Goal: Check status

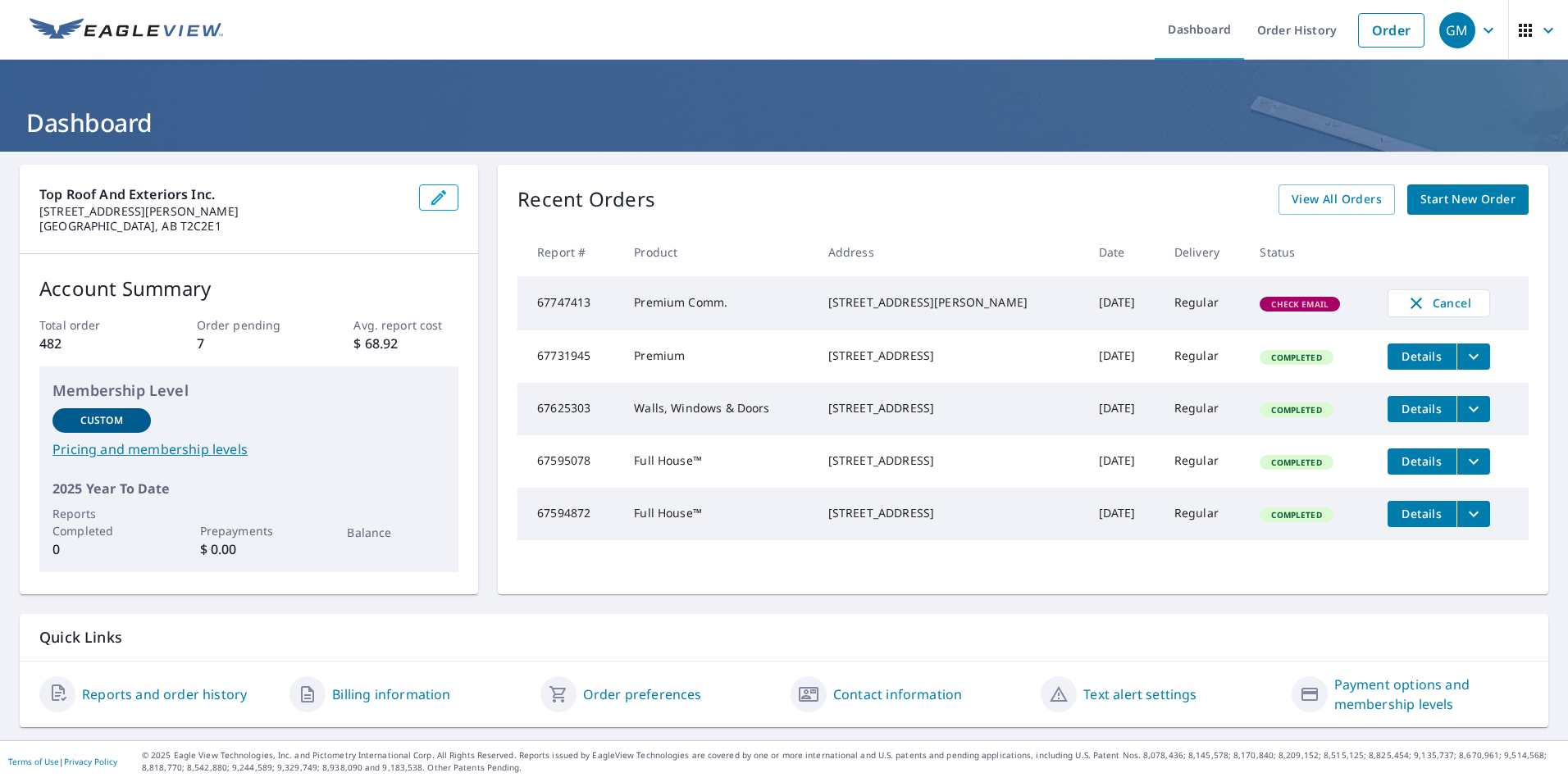
click at [1285, 305] on span "Check Email" at bounding box center [1300, 304] width 77 height 11
click at [1536, 317] on div "Top Roof and Exteriors Inc. [STREET_ADDRESS][PERSON_NAME] Account Summary Total…" at bounding box center [784, 446] width 1568 height 589
click at [1527, 328] on div "Recent Orders View All Orders Start New Order Report # Product Address Date Del…" at bounding box center [1023, 379] width 1050 height 429
click at [1006, 295] on div "[STREET_ADDRESS][PERSON_NAME]" at bounding box center [950, 302] width 244 height 16
click at [942, 310] on div "123 DOUGLAS WOODS PL SE CALGARY, AB T2Z1K3" at bounding box center [950, 302] width 244 height 16
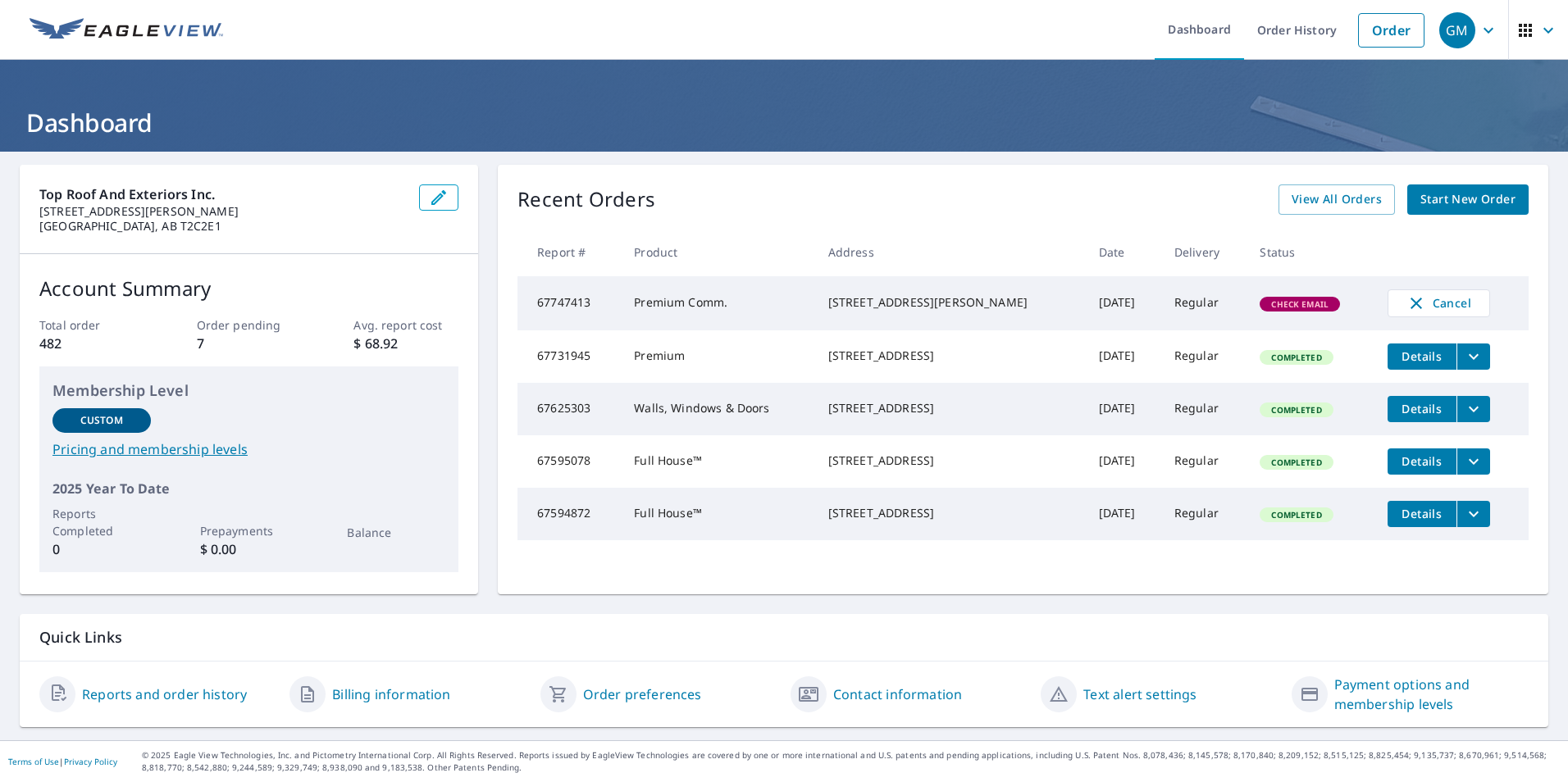
click at [942, 310] on div "123 DOUGLAS WOODS PL SE CALGARY, AB T2Z1K3" at bounding box center [950, 302] width 244 height 16
click at [896, 310] on div "123 DOUGLAS WOODS PL SE CALGARY, AB T2Z1K3" at bounding box center [950, 302] width 244 height 16
drag, startPoint x: 896, startPoint y: 312, endPoint x: 767, endPoint y: 310, distance: 129.0
click at [773, 310] on td "Premium Comm." at bounding box center [717, 303] width 193 height 54
click at [764, 309] on td "Premium Comm." at bounding box center [717, 303] width 193 height 54
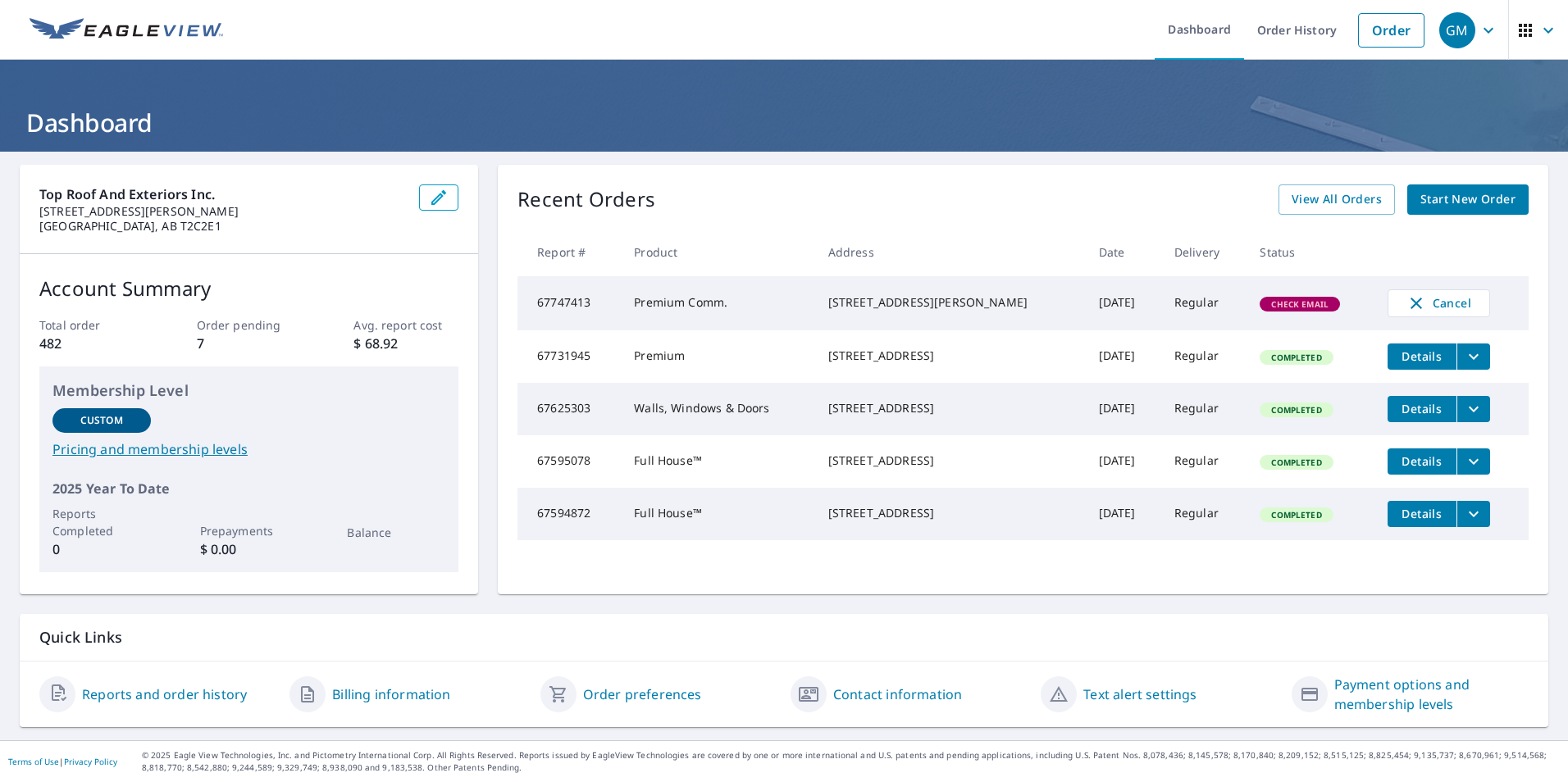
click at [764, 309] on td "Premium Comm." at bounding box center [717, 303] width 193 height 54
drag, startPoint x: 783, startPoint y: 297, endPoint x: 802, endPoint y: 420, distance: 124.5
click at [799, 418] on tbody "67747413 Premium Comm. 123 DOUGLAS WOODS PL SE CALGARY, AB T2Z1K3 Oct 06, 2025 …" at bounding box center [1023, 408] width 1011 height 264
click at [1180, 371] on td "Regular" at bounding box center [1204, 357] width 86 height 53
drag, startPoint x: 1053, startPoint y: 398, endPoint x: 1040, endPoint y: 415, distance: 21.4
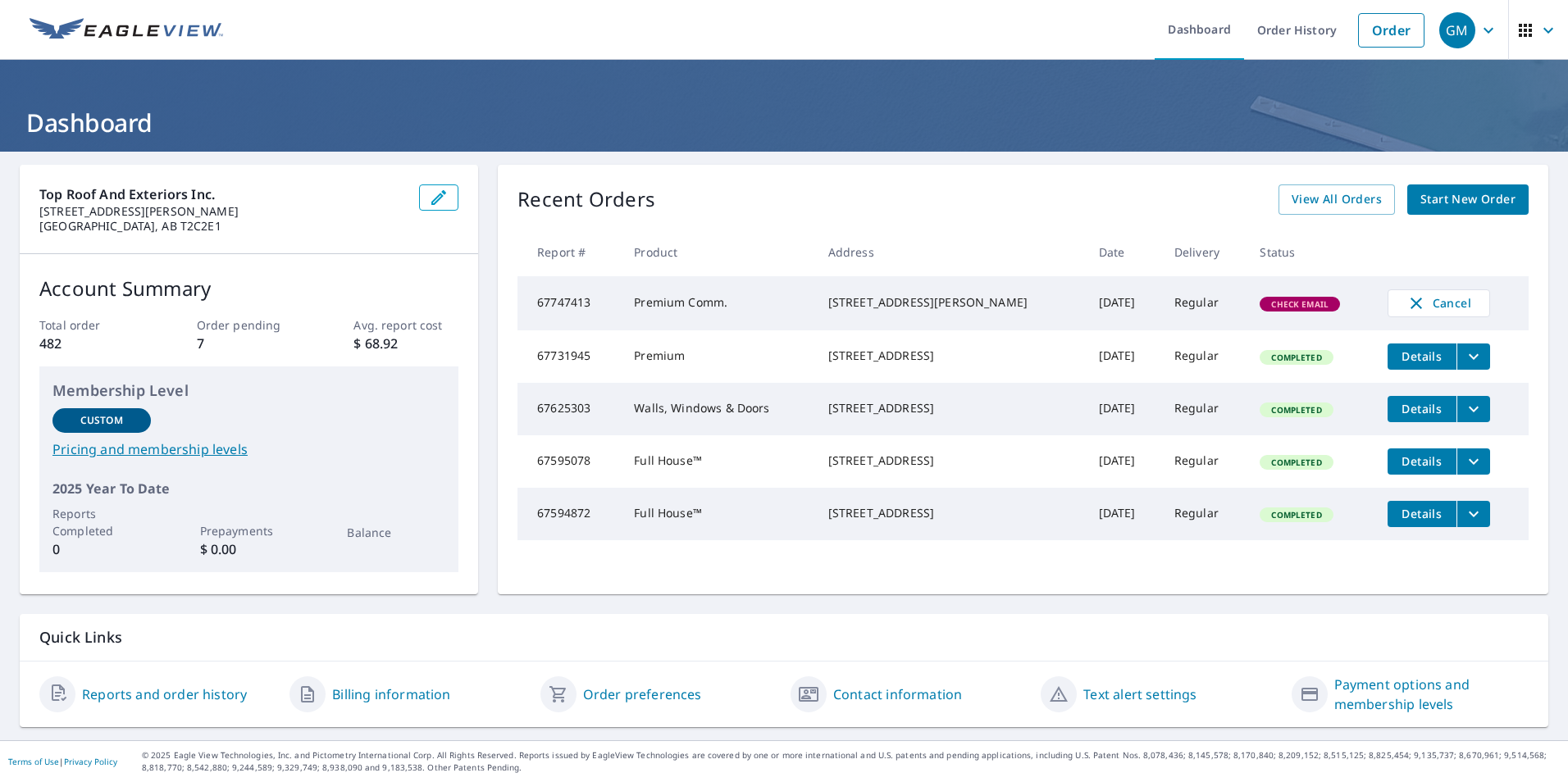
drag, startPoint x: 1040, startPoint y: 415, endPoint x: 973, endPoint y: 458, distance: 79.6
click at [973, 458] on td "267 CHAPARRAL RAVINE VIEW SE CALGARY, AB T2X0A6" at bounding box center [950, 462] width 271 height 53
click at [1361, 199] on span "View All Orders" at bounding box center [1337, 200] width 91 height 21
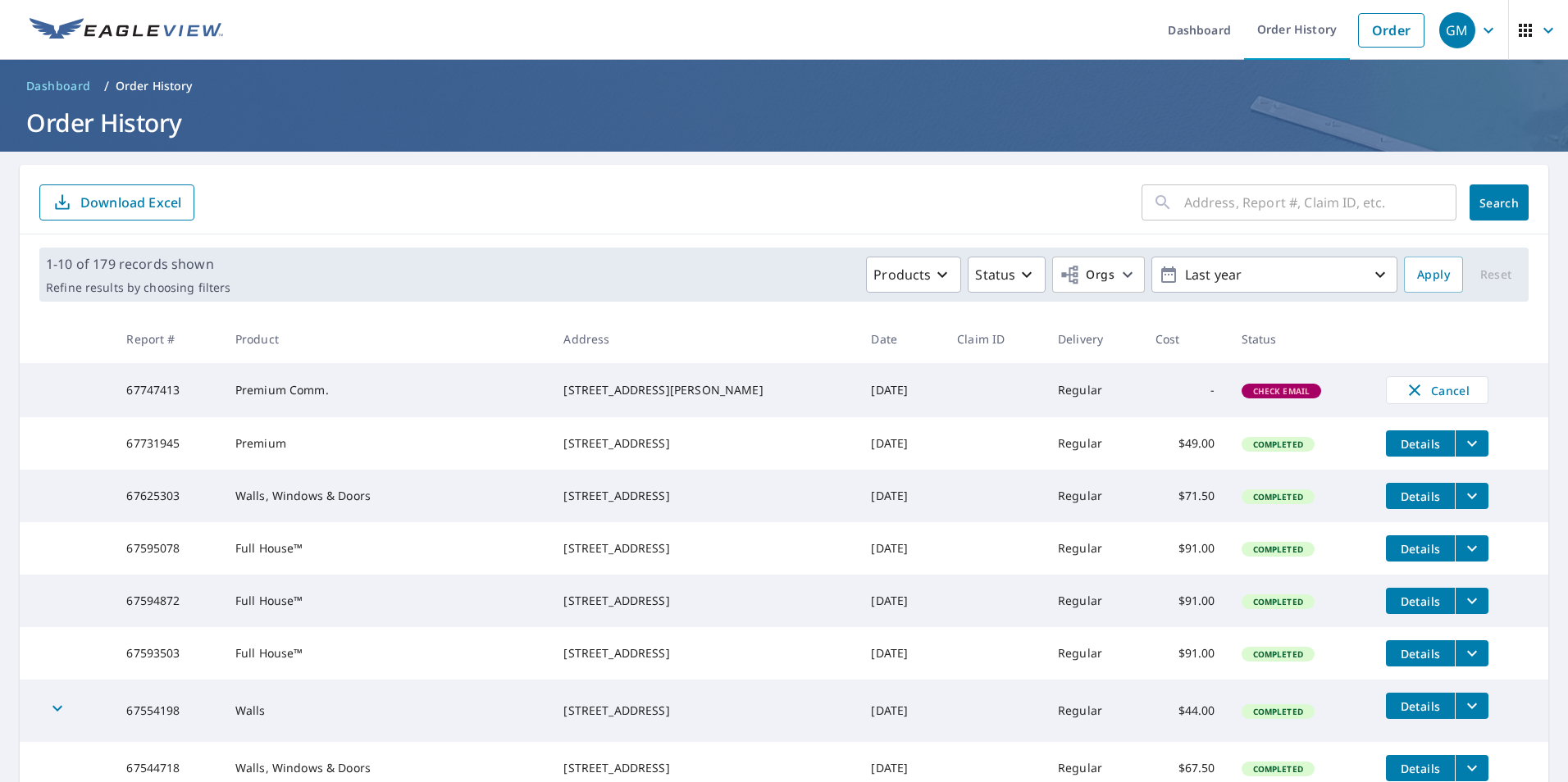
click at [943, 208] on form "​ Search Download Excel" at bounding box center [784, 203] width 1489 height 36
click at [1282, 388] on span "Check Email" at bounding box center [1282, 391] width 77 height 11
click at [1259, 391] on span "Check Email" at bounding box center [1282, 391] width 77 height 11
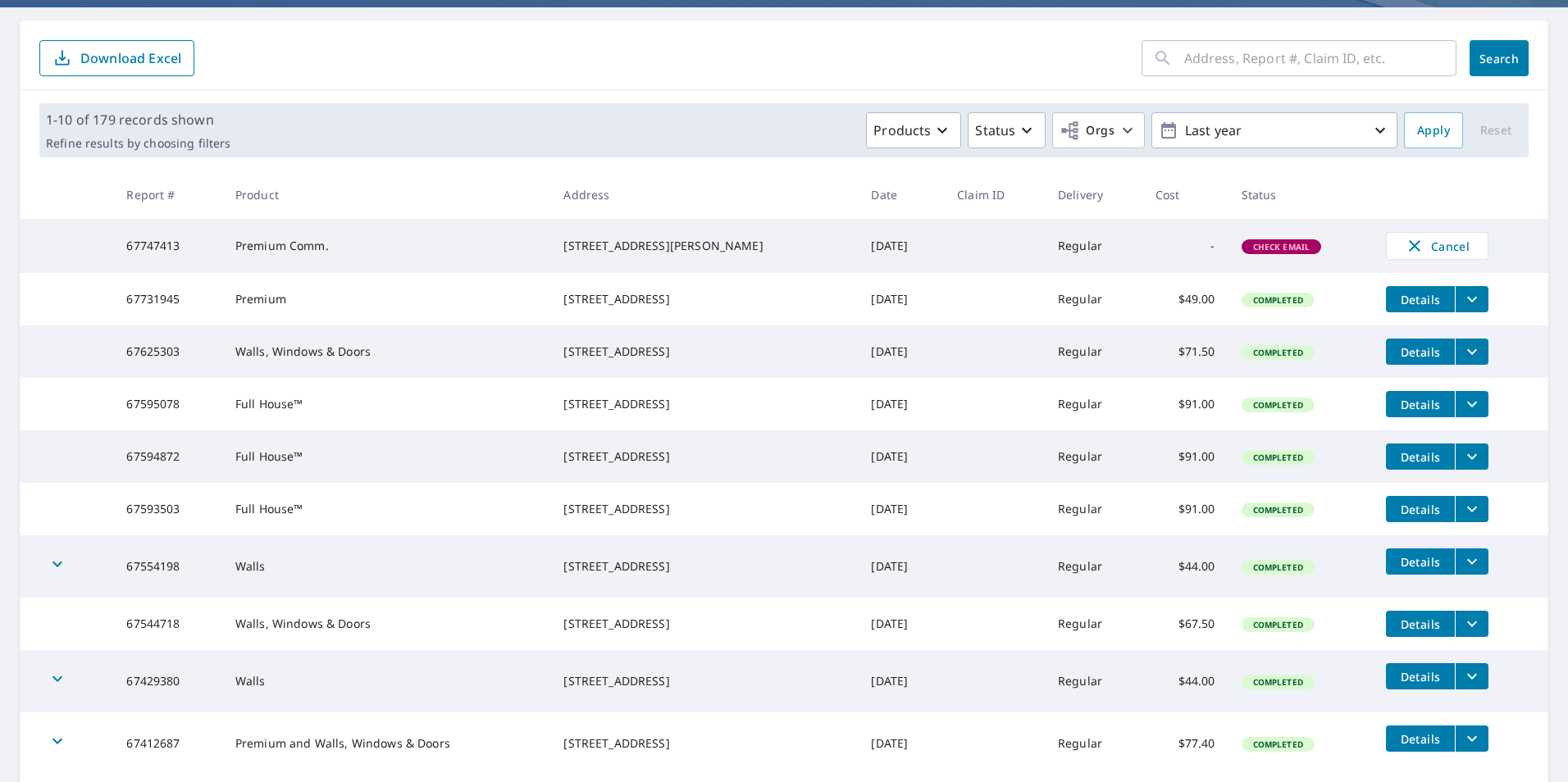
scroll to position [138, 0]
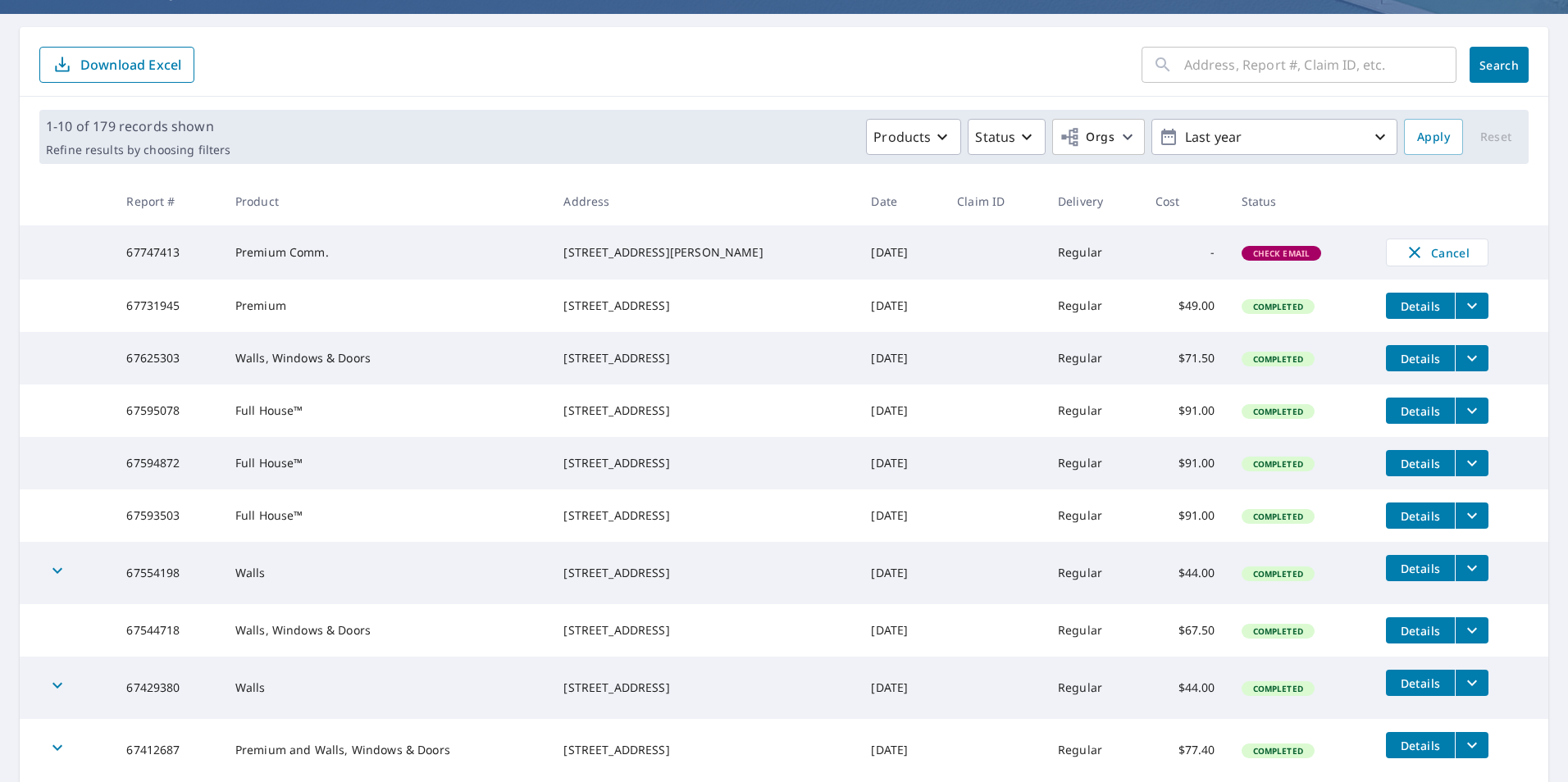
drag, startPoint x: 511, startPoint y: 144, endPoint x: 503, endPoint y: 138, distance: 10.0
drag, startPoint x: 503, startPoint y: 138, endPoint x: 459, endPoint y: 131, distance: 44.6
click at [459, 131] on div "Products Status Orgs Last year" at bounding box center [817, 137] width 1160 height 36
drag, startPoint x: 530, startPoint y: 245, endPoint x: 728, endPoint y: 262, distance: 198.7
click at [728, 262] on td "123 DOUGLAS WOODS PL SE CALGARY, AB T2Z1K3" at bounding box center [704, 252] width 308 height 54
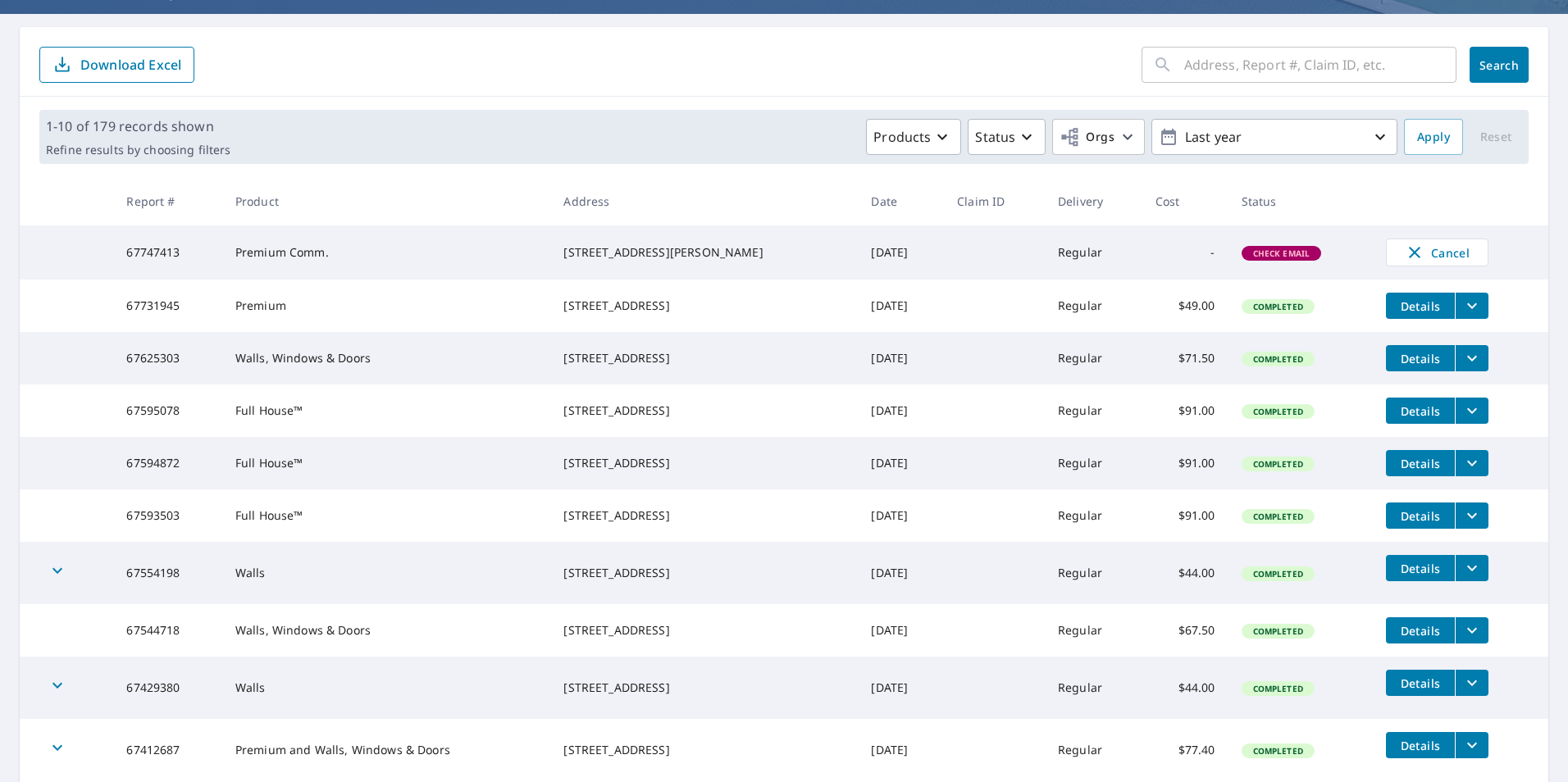
drag, startPoint x: 728, startPoint y: 262, endPoint x: 639, endPoint y: 247, distance: 90.3
copy div "123 DOUGLAS WOODS PL SE CALGARY, AB T2Z1K3"
